Goal: Information Seeking & Learning: Check status

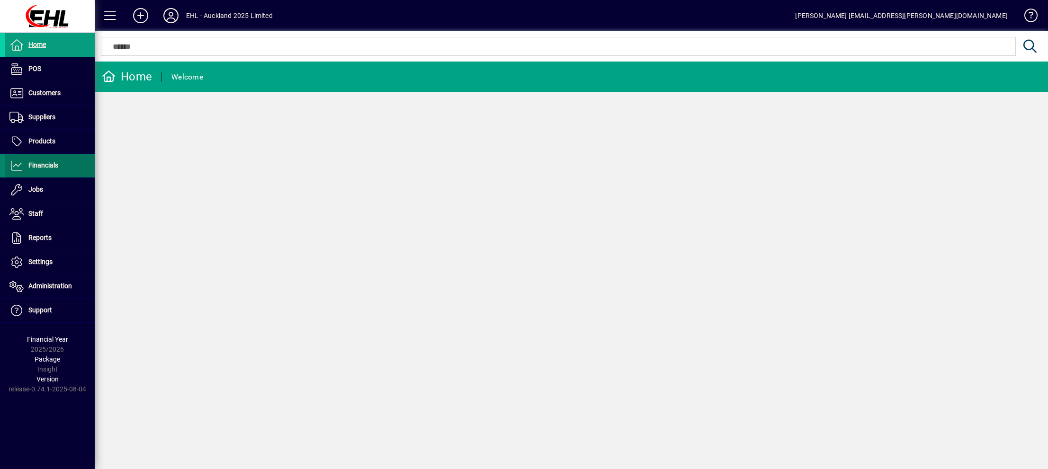
click at [41, 163] on span "Financials" at bounding box center [43, 166] width 30 height 8
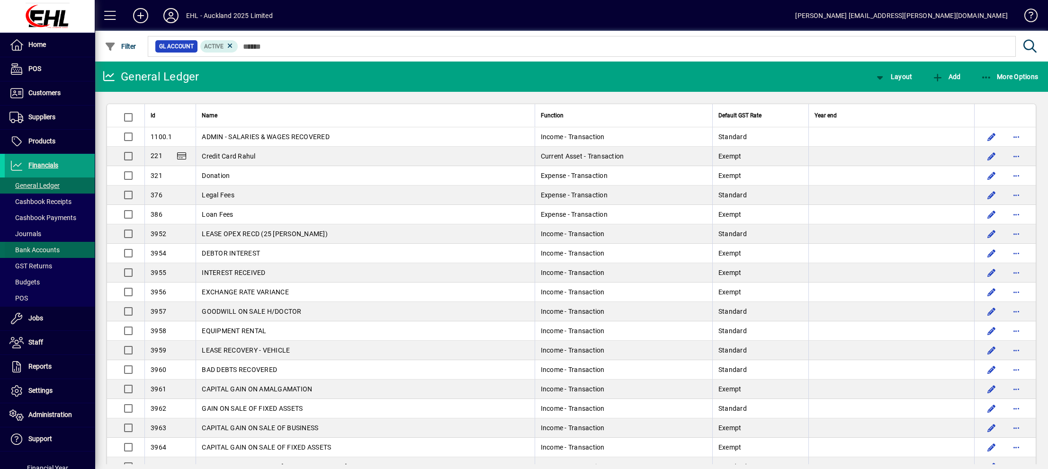
click at [38, 247] on span "Bank Accounts" at bounding box center [34, 250] width 50 height 8
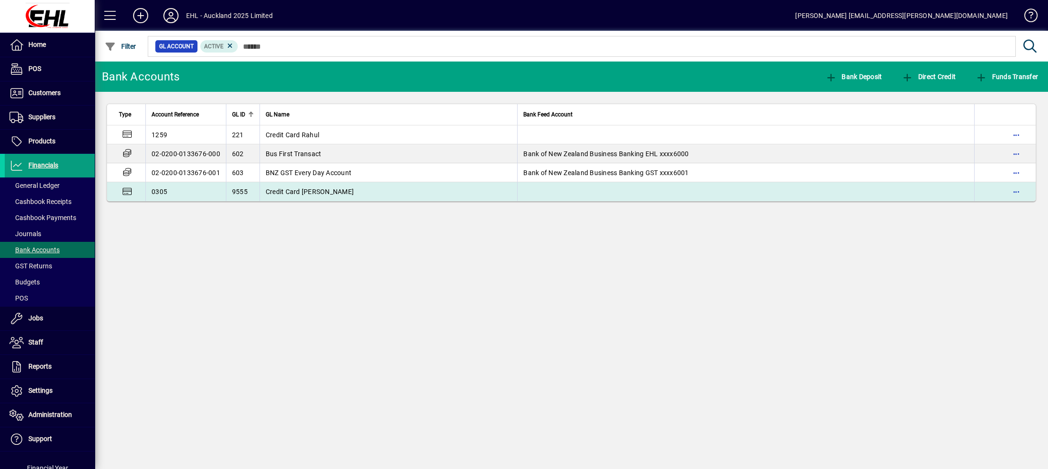
click at [300, 189] on span "Credit Card [PERSON_NAME]" at bounding box center [310, 192] width 88 height 8
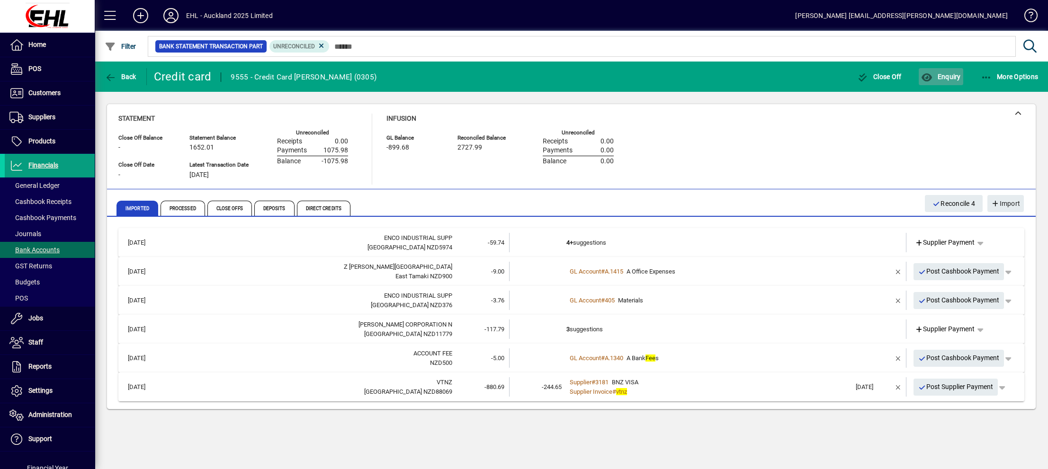
click at [941, 74] on span "Enquiry" at bounding box center [940, 77] width 39 height 8
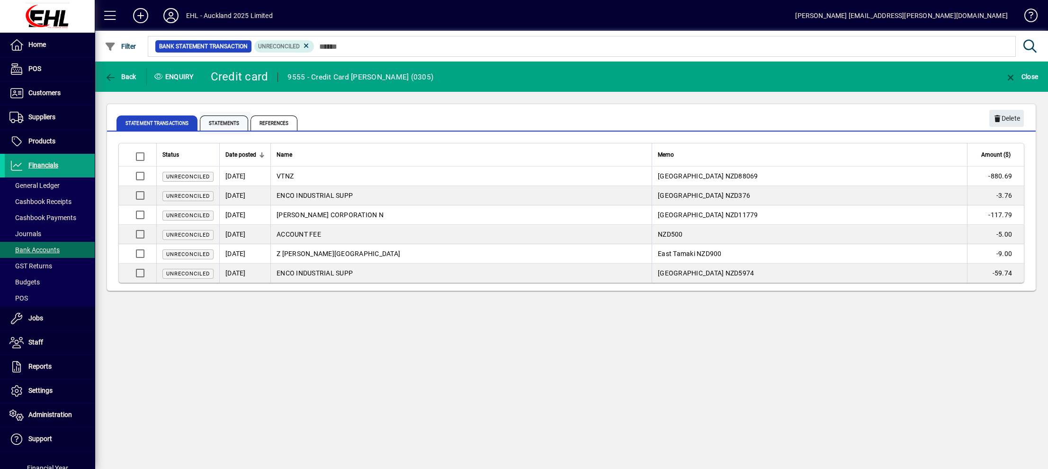
click at [229, 121] on span "Statements" at bounding box center [224, 123] width 48 height 15
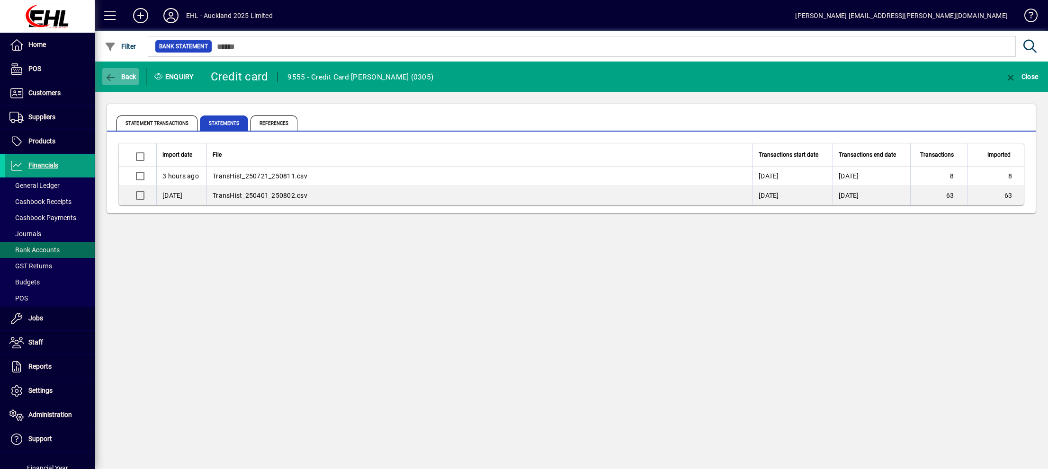
click at [108, 79] on icon "button" at bounding box center [111, 77] width 12 height 9
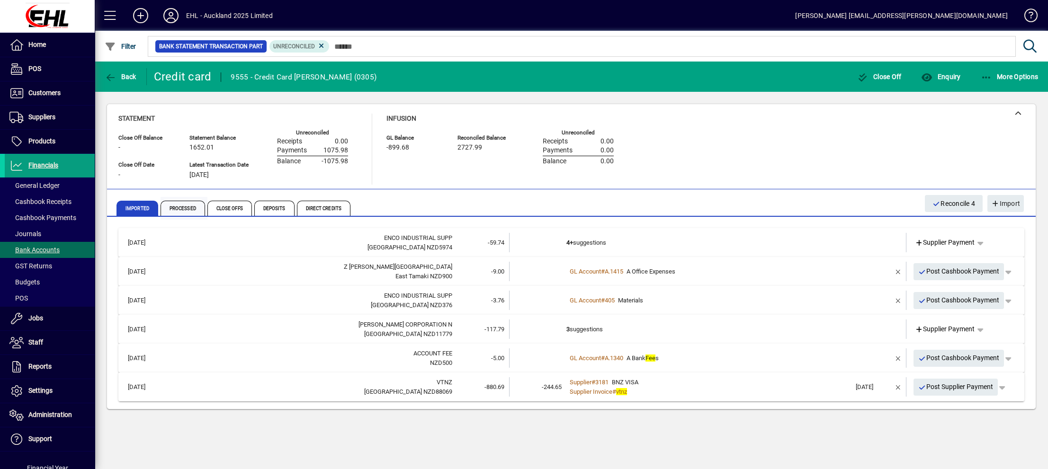
click at [186, 206] on span "Processed" at bounding box center [183, 208] width 45 height 15
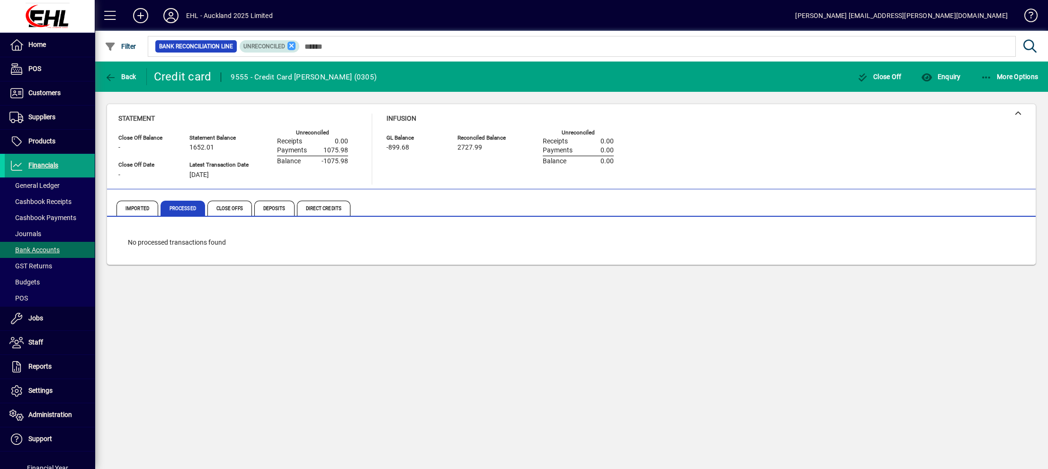
click at [292, 47] on icon at bounding box center [292, 46] width 9 height 9
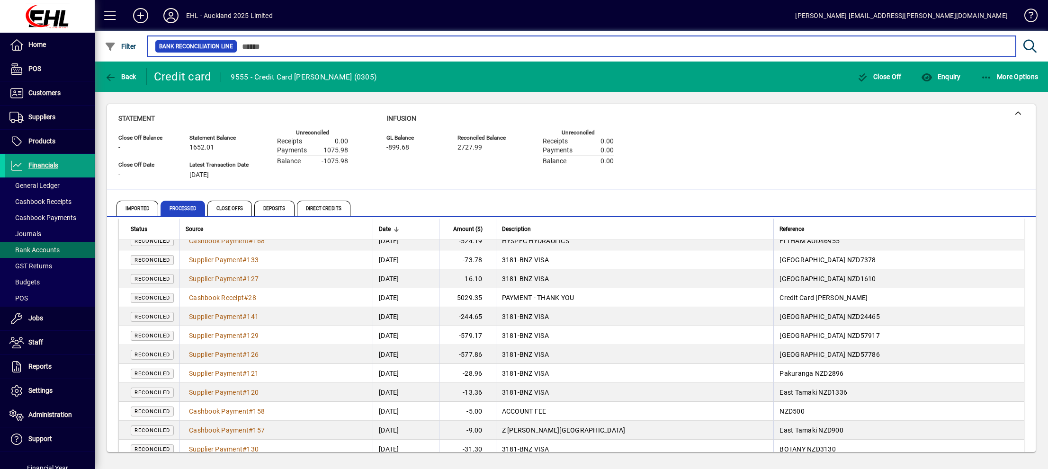
scroll to position [142, 0]
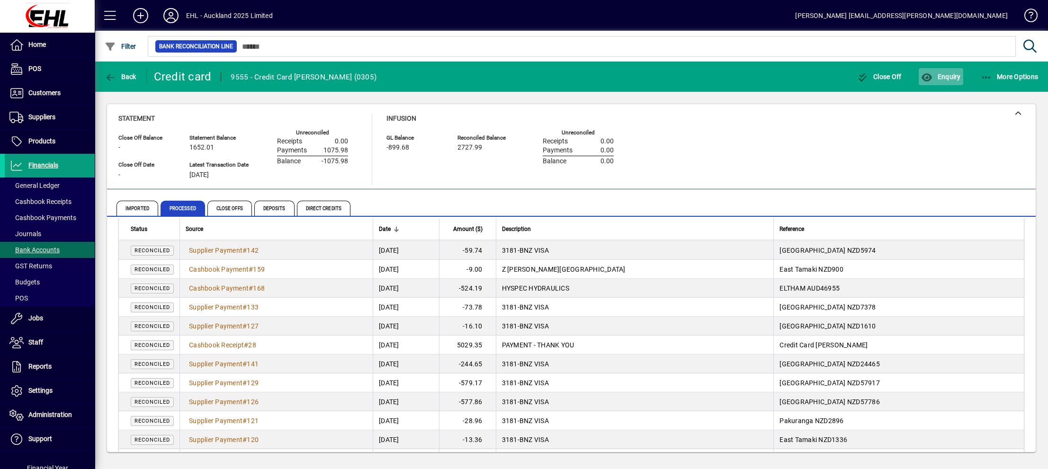
click at [941, 73] on span "Enquiry" at bounding box center [940, 77] width 39 height 8
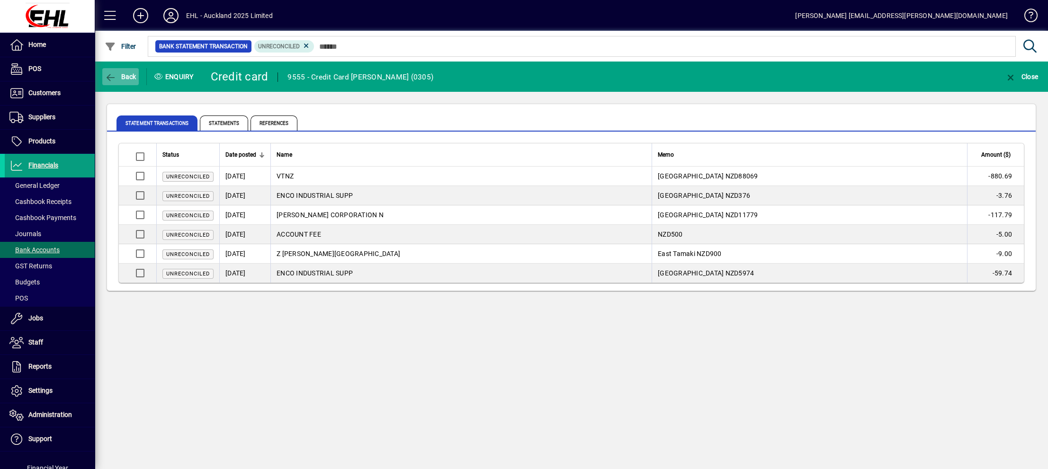
click at [105, 75] on icon "button" at bounding box center [111, 77] width 12 height 9
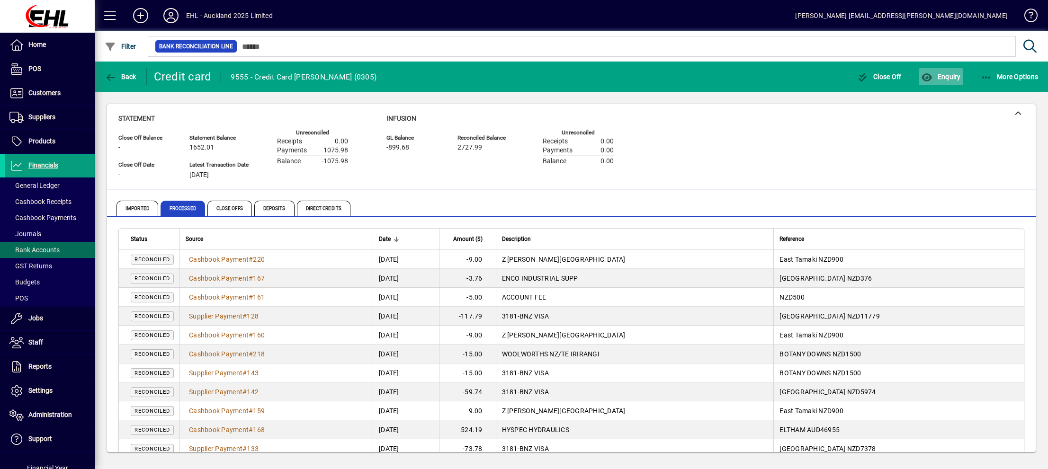
click at [944, 74] on span "Enquiry" at bounding box center [940, 77] width 39 height 8
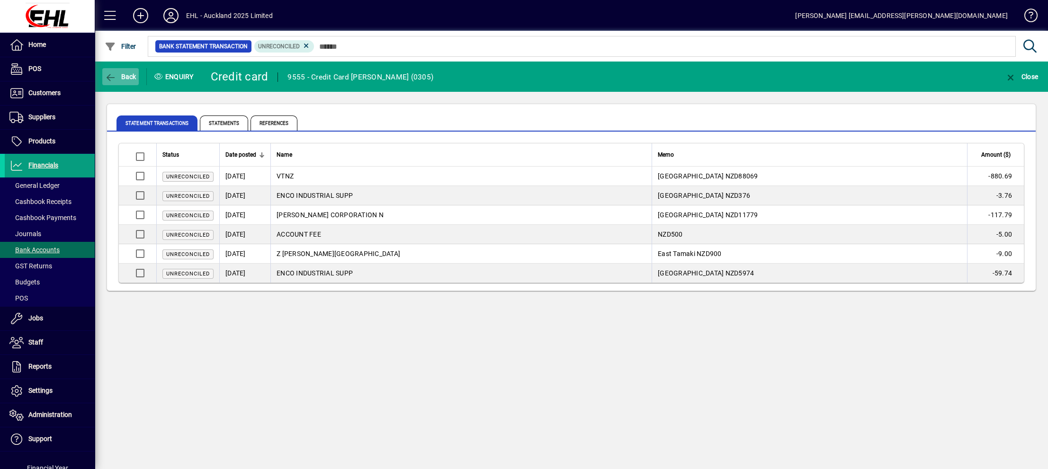
click at [111, 75] on icon "button" at bounding box center [111, 77] width 12 height 9
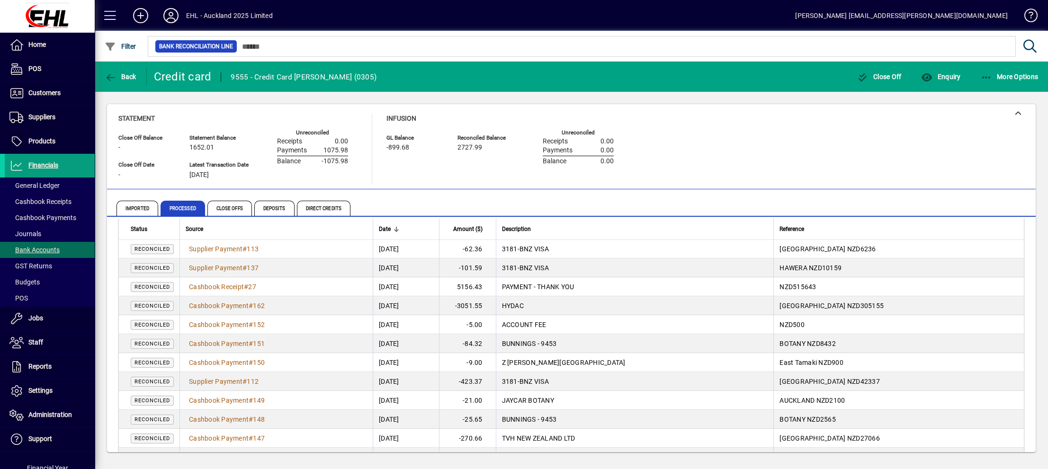
scroll to position [1037, 0]
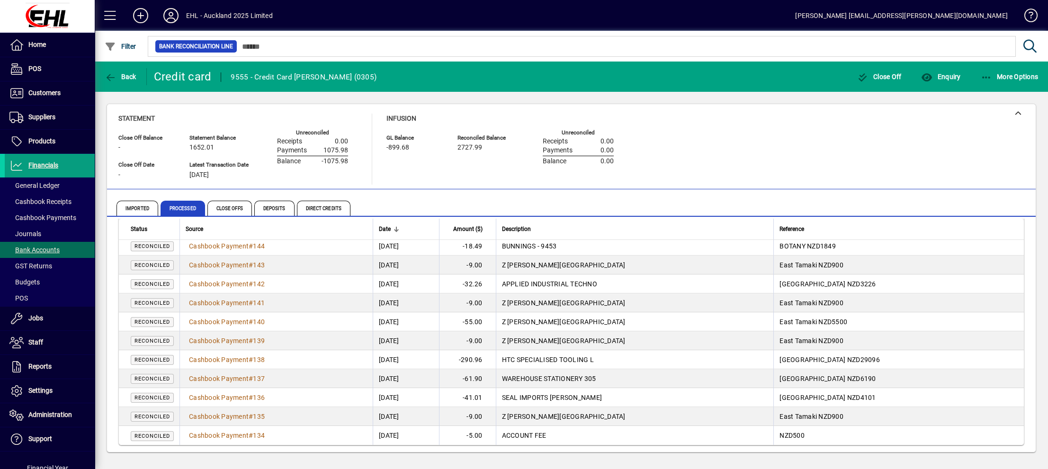
drag, startPoint x: 126, startPoint y: 236, endPoint x: 952, endPoint y: 439, distance: 850.8
click at [399, 174] on div "Infusion GL Balance -899.68 Reconciled Balance 2727.99 Unreconciled Receipts 0.…" at bounding box center [508, 149] width 242 height 71
click at [233, 209] on span "Close Offs" at bounding box center [229, 208] width 45 height 15
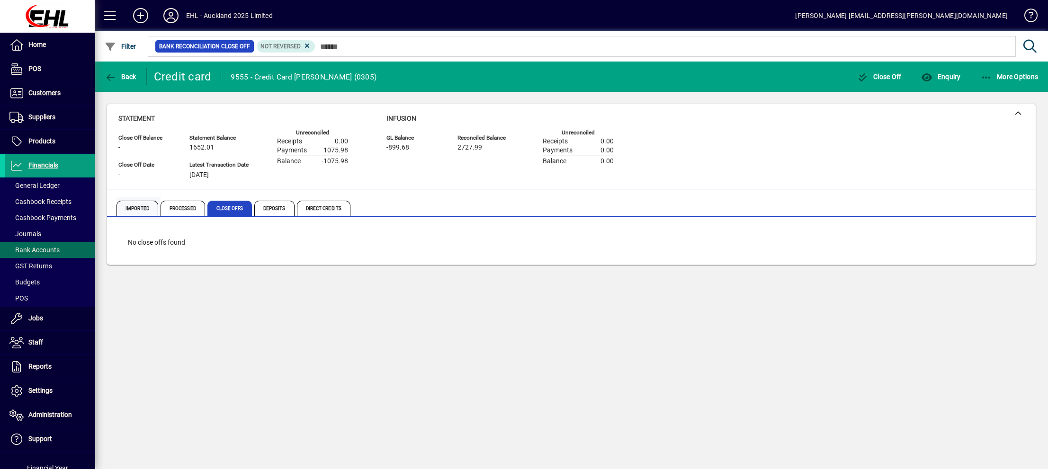
click at [134, 209] on span "Imported" at bounding box center [138, 208] width 42 height 15
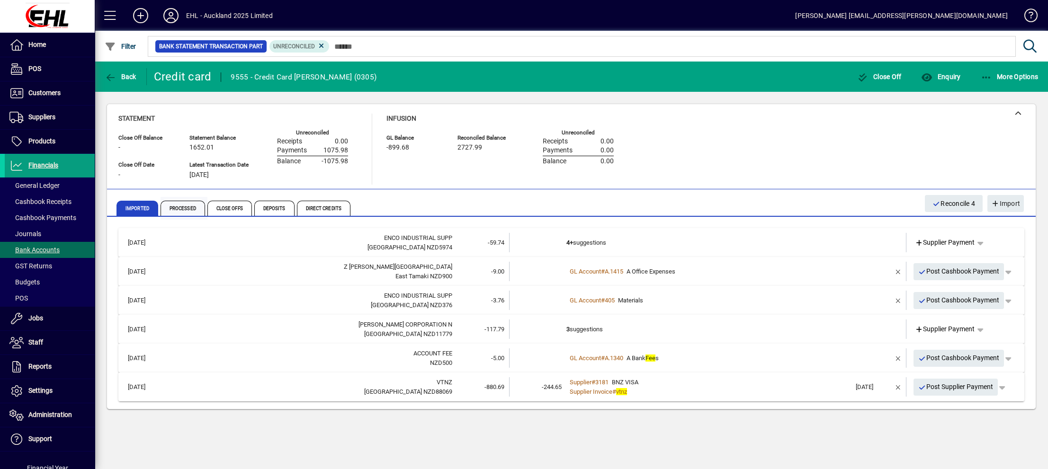
click at [186, 206] on span "Processed" at bounding box center [183, 208] width 45 height 15
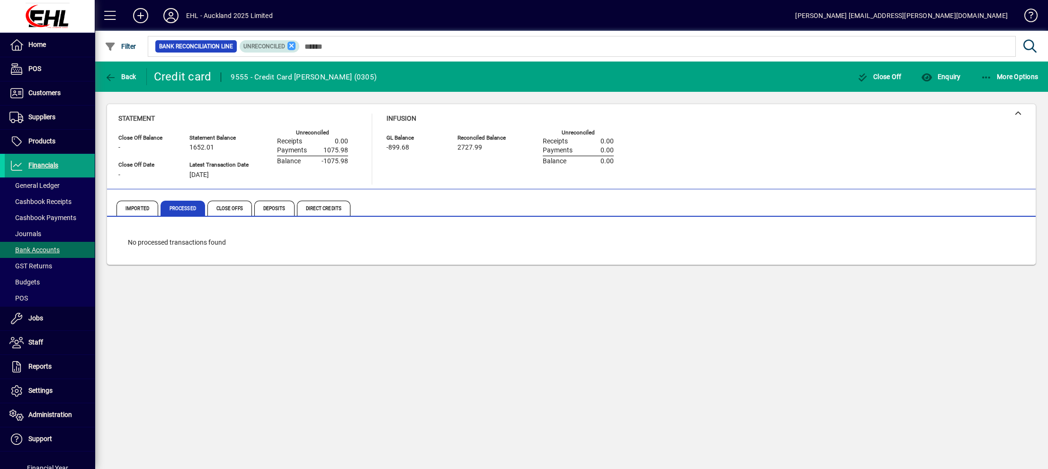
click at [292, 47] on icon at bounding box center [292, 46] width 9 height 9
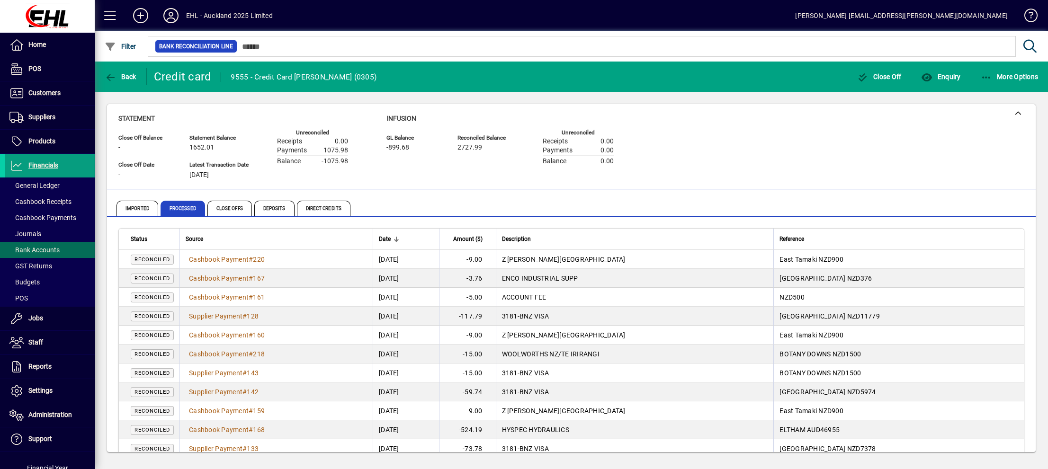
drag, startPoint x: 396, startPoint y: 394, endPoint x: 465, endPoint y: 394, distance: 69.6
click at [439, 394] on td "[DATE]" at bounding box center [406, 392] width 66 height 19
drag, startPoint x: 900, startPoint y: 373, endPoint x: 121, endPoint y: 368, distance: 778.8
click at [121, 368] on tr "Reconciled Supplier Payment # 143 [DATE] -15.00 3181 - BNZ VISA BOTANY DOWNS NZ…" at bounding box center [571, 373] width 905 height 19
drag, startPoint x: 382, startPoint y: 269, endPoint x: 360, endPoint y: 320, distance: 55.8
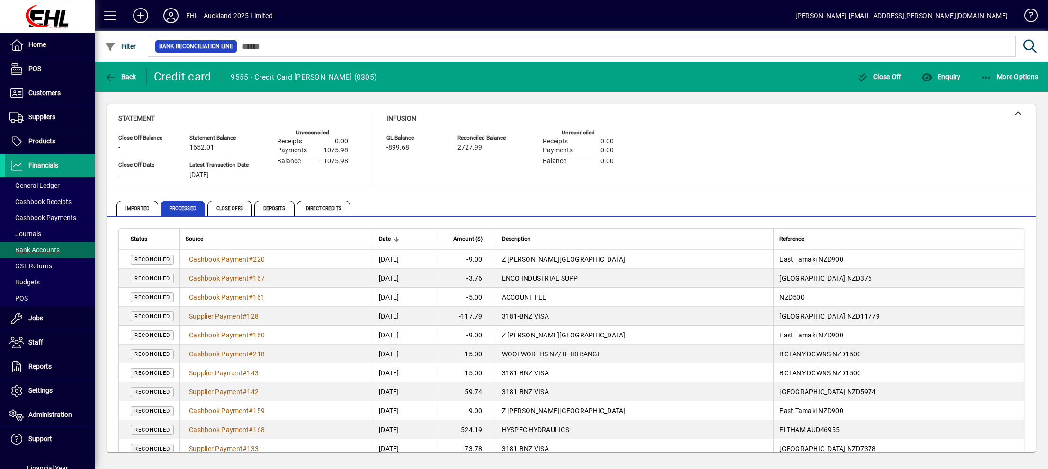
click at [359, 319] on td "Supplier Payment # 128" at bounding box center [276, 316] width 193 height 19
click at [230, 352] on span "Cashbook Payment" at bounding box center [219, 355] width 60 height 8
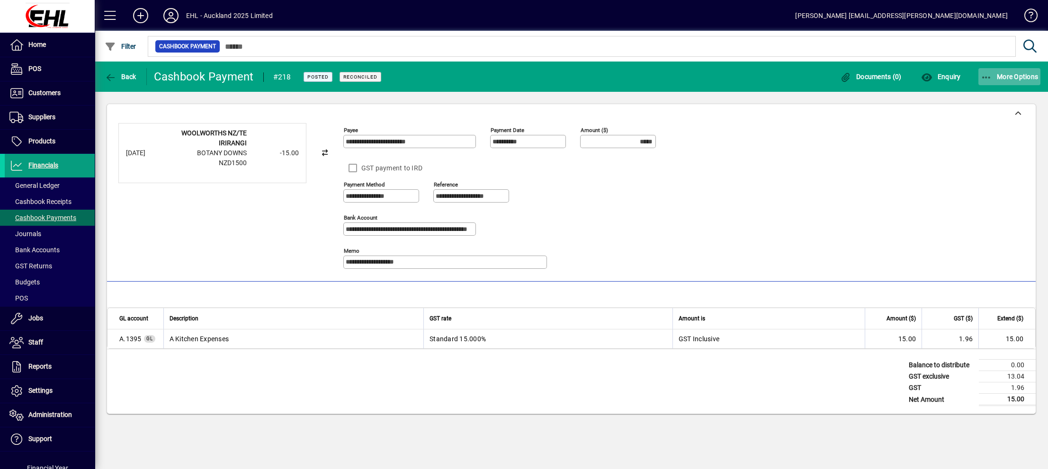
click at [995, 76] on span "More Options" at bounding box center [1010, 77] width 58 height 8
click at [109, 77] on div at bounding box center [524, 234] width 1048 height 469
click at [109, 77] on icon "button" at bounding box center [111, 77] width 12 height 9
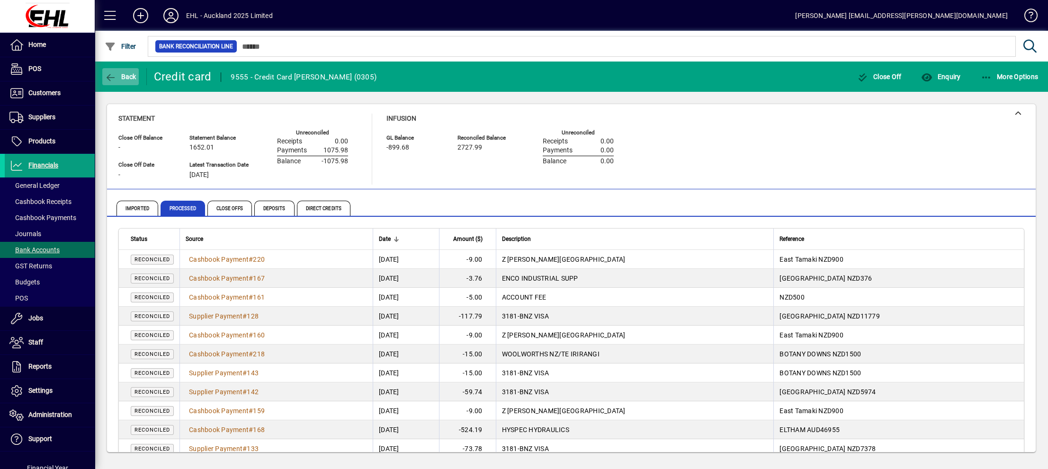
click at [109, 74] on icon "button" at bounding box center [111, 77] width 12 height 9
